Goal: Task Accomplishment & Management: Manage account settings

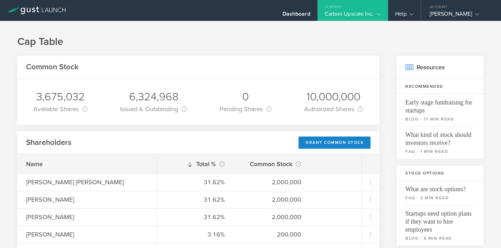
click at [379, 18] on div "Carbon Upscale Inc." at bounding box center [352, 15] width 56 height 10
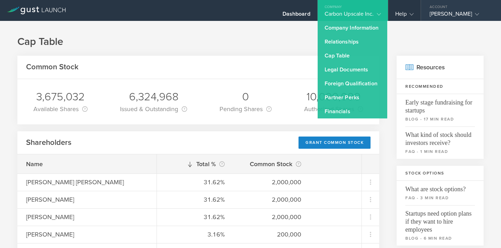
click at [441, 16] on div "[PERSON_NAME]" at bounding box center [458, 15] width 59 height 10
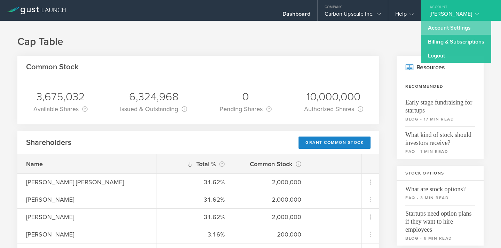
click at [430, 26] on link "Account Settings" at bounding box center [456, 28] width 70 height 14
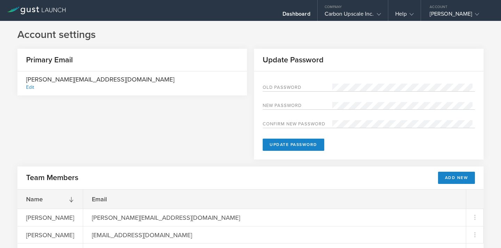
scroll to position [32, 0]
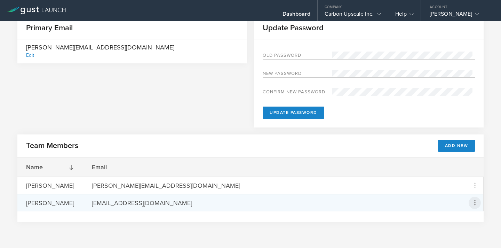
click at [470, 207] on icon at bounding box center [474, 202] width 12 height 12
click at [424, 237] on div "Remove Team Member" at bounding box center [445, 234] width 57 height 8
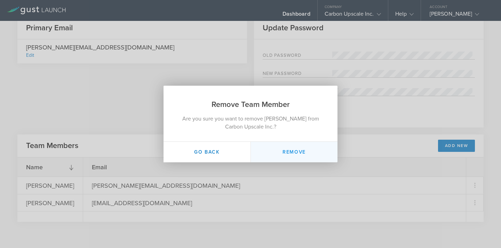
click at [284, 154] on button "Remove" at bounding box center [293, 152] width 87 height 21
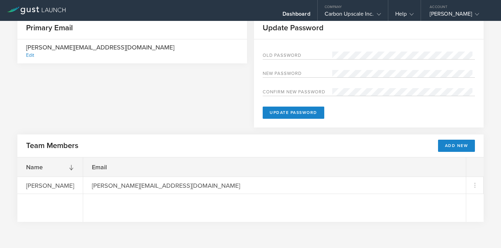
scroll to position [0, 0]
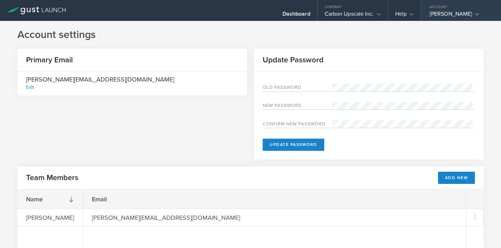
click at [456, 8] on div "Account" at bounding box center [461, 5] width 80 height 10
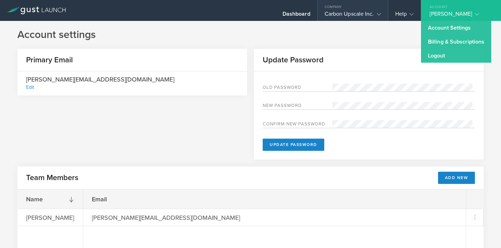
click at [371, 11] on div "Carbon Upscale Inc." at bounding box center [352, 15] width 56 height 10
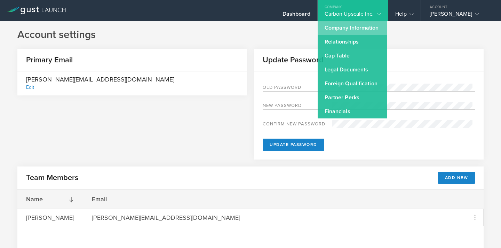
click at [358, 31] on link "Company Information" at bounding box center [352, 28] width 70 height 14
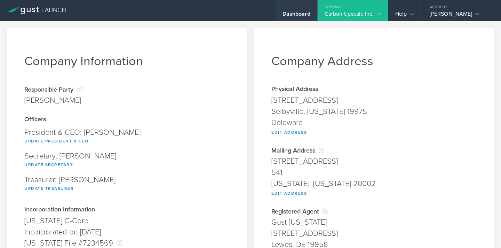
click at [292, 15] on div "Dashboard" at bounding box center [296, 15] width 28 height 10
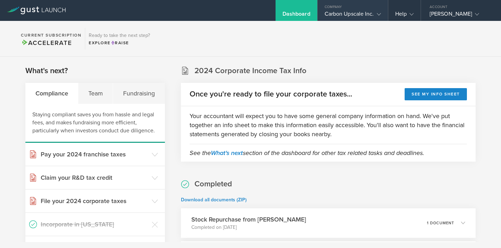
click at [341, 17] on div "Carbon Upscale Inc." at bounding box center [352, 15] width 56 height 10
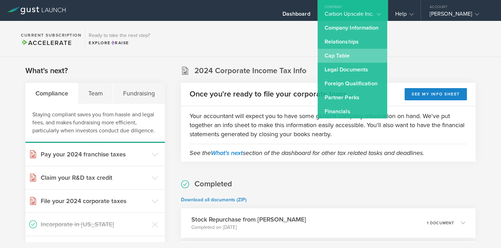
click at [337, 55] on link "Cap Table" at bounding box center [352, 56] width 70 height 14
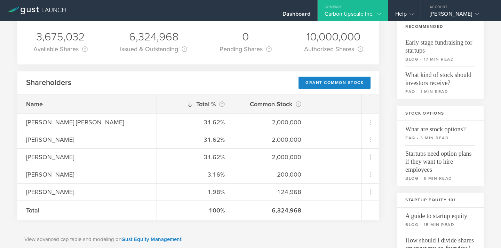
scroll to position [62, 0]
